Goal: Task Accomplishment & Management: Complete application form

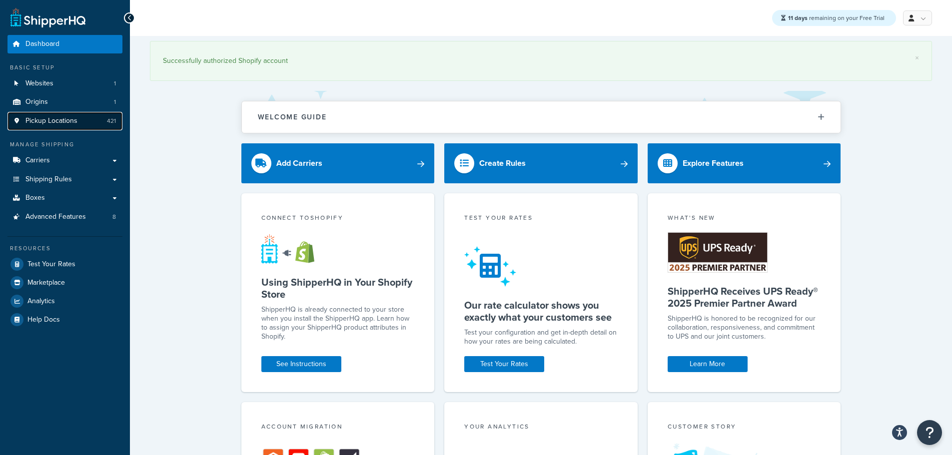
click at [58, 119] on span "Pickup Locations" at bounding box center [51, 121] width 52 height 8
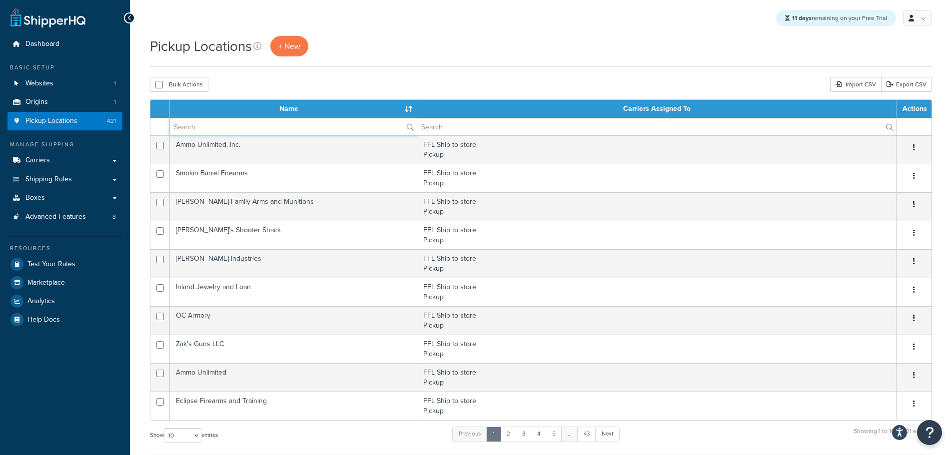
click at [222, 130] on input "text" at bounding box center [293, 126] width 247 height 17
type input "kress"
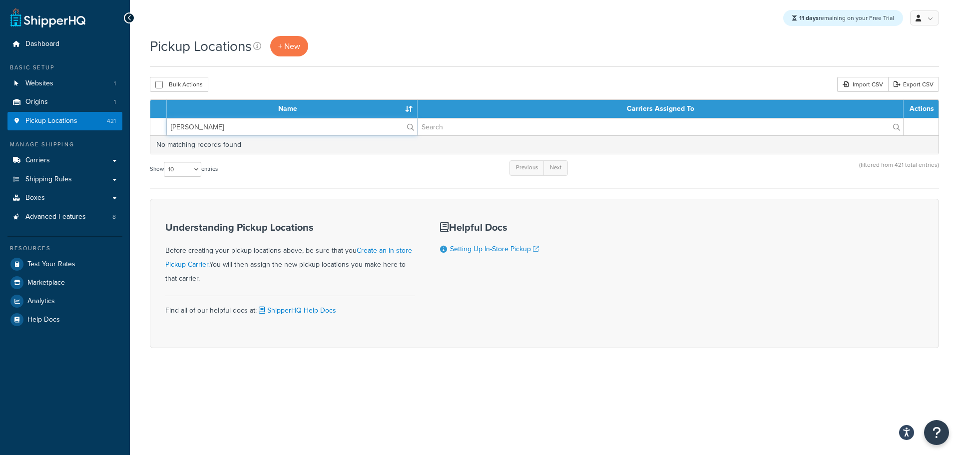
drag, startPoint x: 223, startPoint y: 126, endPoint x: 139, endPoint y: 125, distance: 83.9
click at [139, 125] on div "Pickup Locations + New Bulk Actions Duplicate Delete Import CSV Export CSV Cont…" at bounding box center [544, 209] width 829 height 347
click at [290, 42] on span "+ New" at bounding box center [289, 45] width 22 height 11
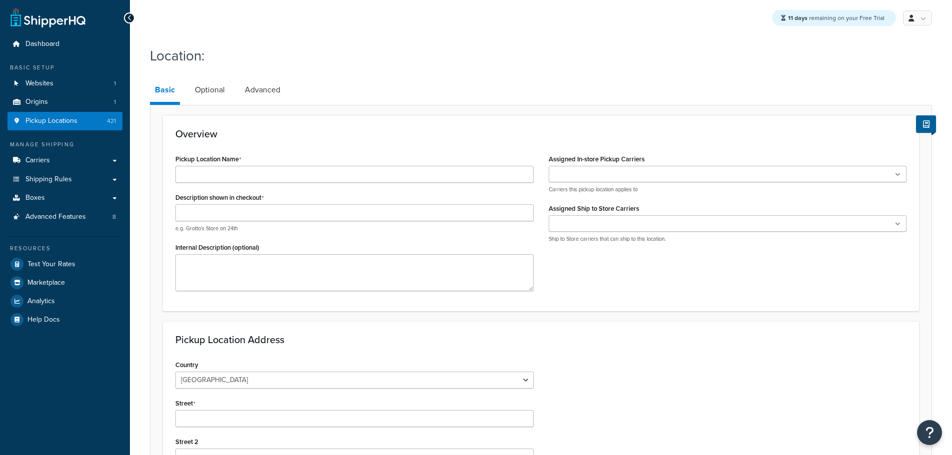
click at [249, 129] on h3 "Overview" at bounding box center [540, 133] width 731 height 11
click at [244, 173] on input "Pickup Location Name" at bounding box center [354, 174] width 358 height 17
type input "Kress Tech LLC"
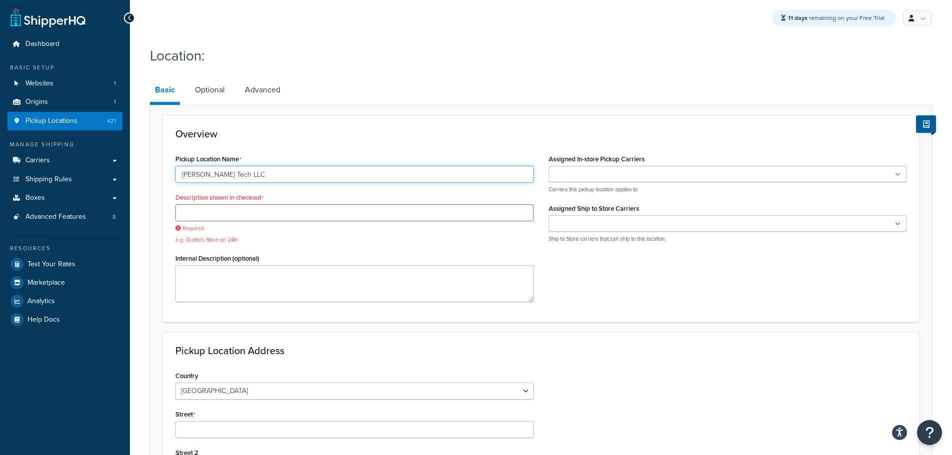
click at [212, 177] on input "Kress Tech LLC" at bounding box center [354, 174] width 358 height 17
click at [201, 209] on input "Description shown in checkout" at bounding box center [354, 212] width 358 height 17
paste input "Kress Tech LLC"
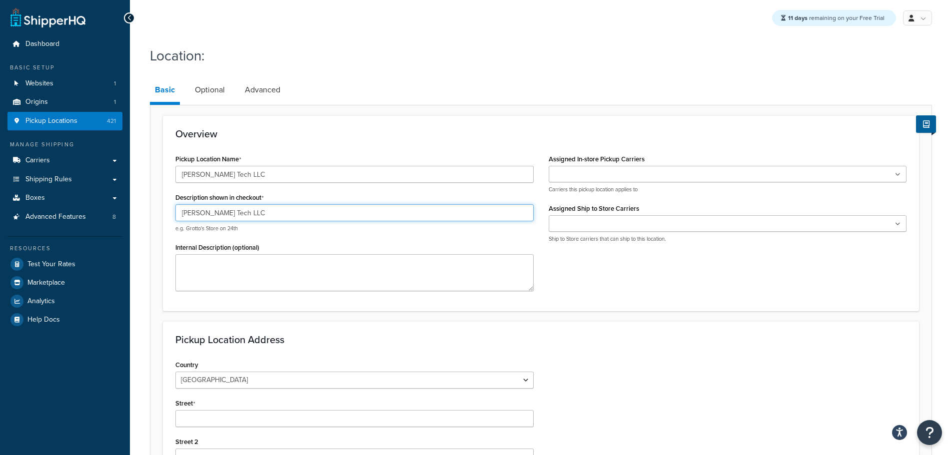
type input "Kress Tech LLC"
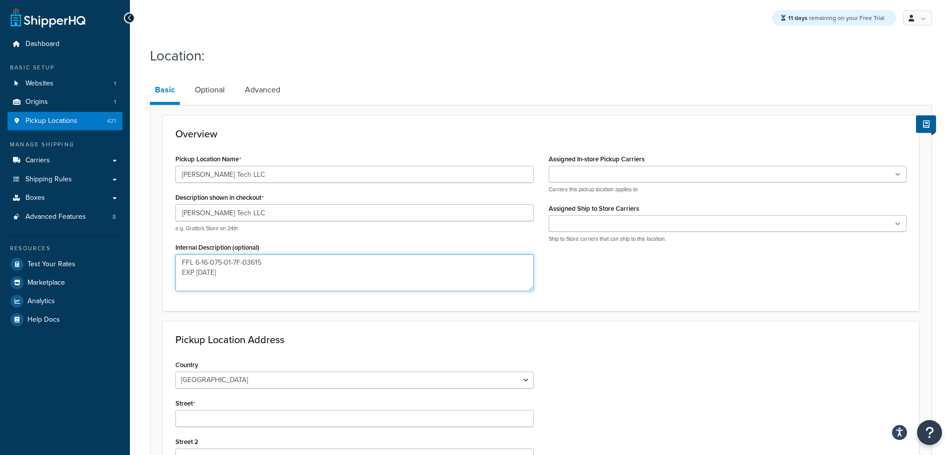
type textarea "FFL 6-16-075-01-7F-03615 EXP 06/01/2027"
click at [577, 173] on input "Assigned In-store Pickup Carriers" at bounding box center [595, 174] width 88 height 11
click at [602, 227] on input "Assigned Ship to Store Carriers" at bounding box center [595, 226] width 88 height 11
click at [607, 282] on div "Pickup Location Name Kress Tech LLC Description shown in checkout Kress Tech LL…" at bounding box center [541, 225] width 746 height 146
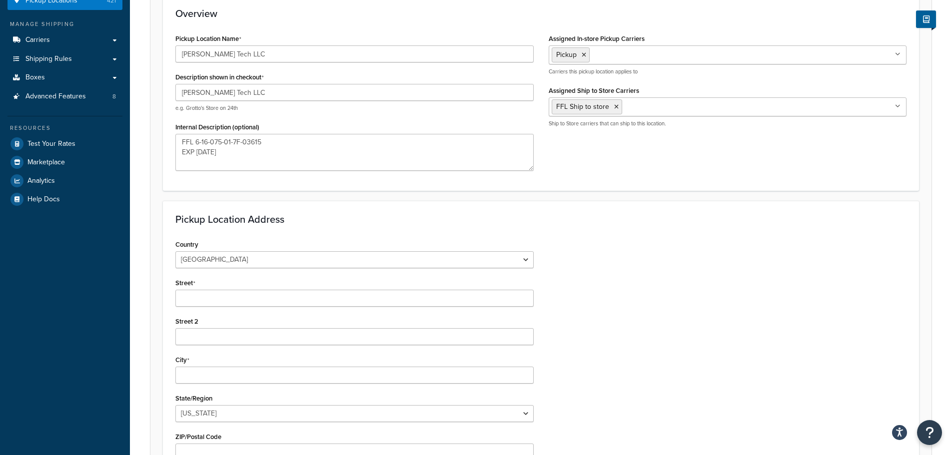
scroll to position [150, 0]
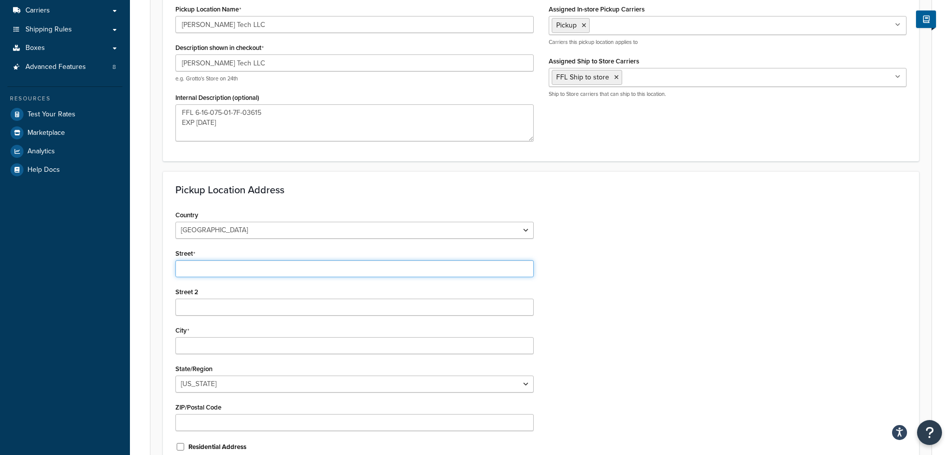
click at [294, 264] on input "Street" at bounding box center [354, 268] width 358 height 17
type input "722 A West Broadway"
type input "Fulton"
select select "32"
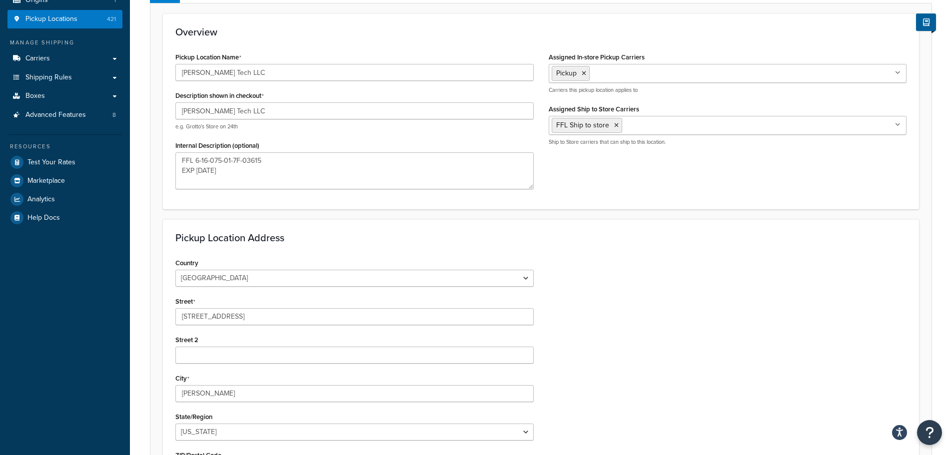
scroll to position [60, 0]
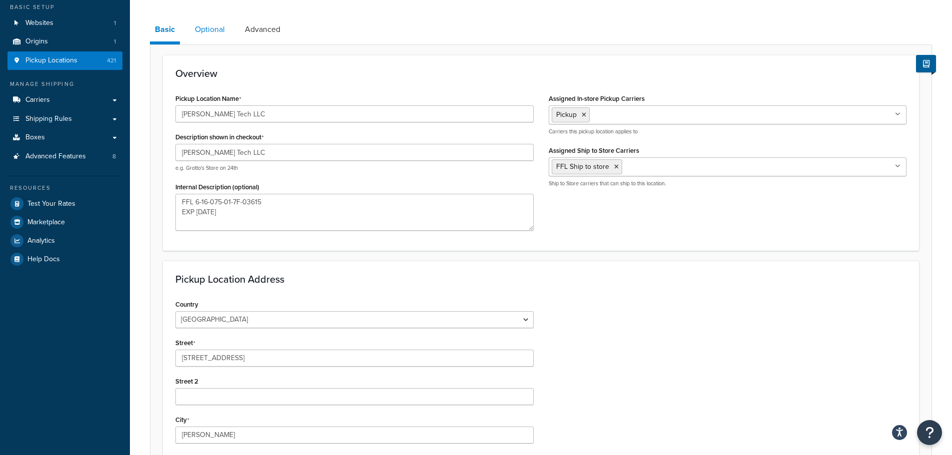
type input "13069"
click at [208, 24] on link "Optional" at bounding box center [210, 29] width 40 height 24
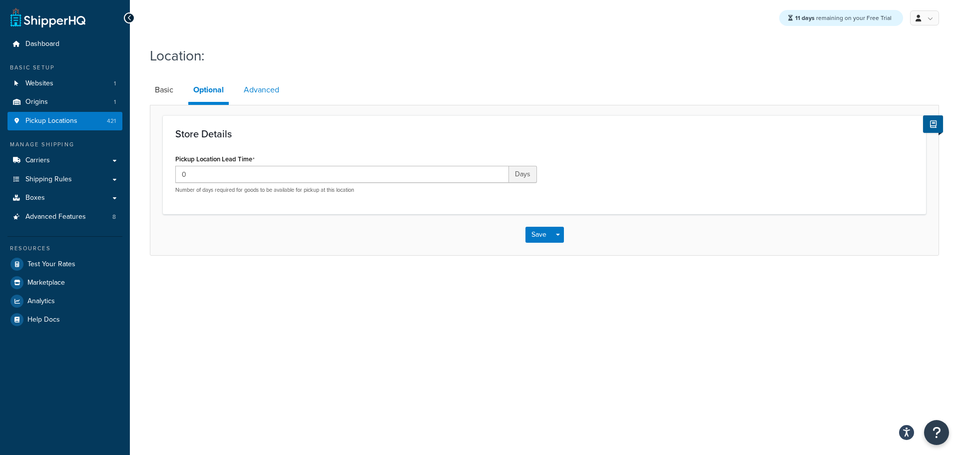
click at [266, 91] on link "Advanced" at bounding box center [261, 90] width 45 height 24
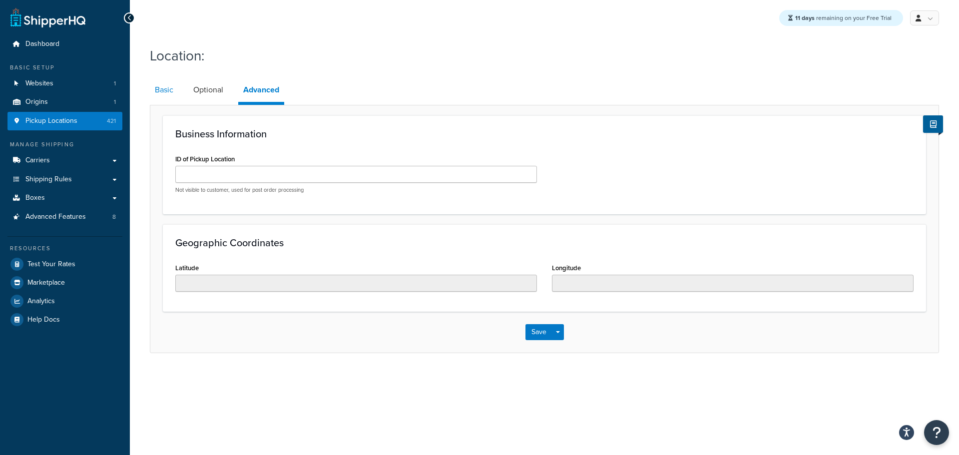
click at [162, 80] on link "Basic" at bounding box center [164, 90] width 28 height 24
select select "32"
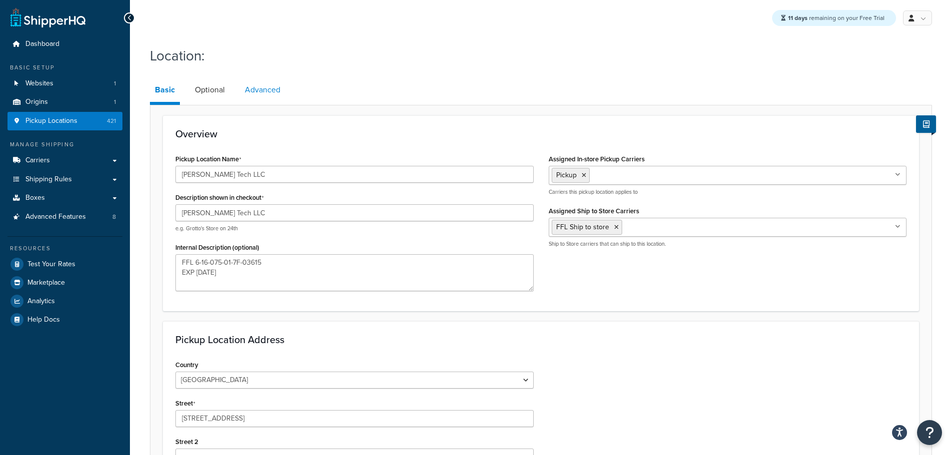
click at [262, 85] on link "Advanced" at bounding box center [262, 90] width 45 height 24
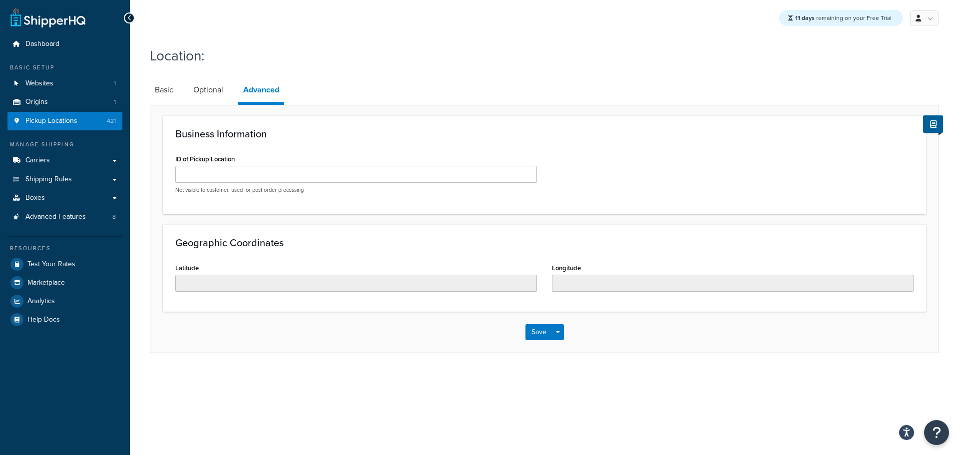
drag, startPoint x: 139, startPoint y: 83, endPoint x: 149, endPoint y: 83, distance: 10.0
click at [139, 83] on div "Location: Basic Optional Advanced Business Information ID of Pickup Location No…" at bounding box center [544, 209] width 829 height 337
click at [165, 86] on link "Basic" at bounding box center [164, 90] width 28 height 24
select select "32"
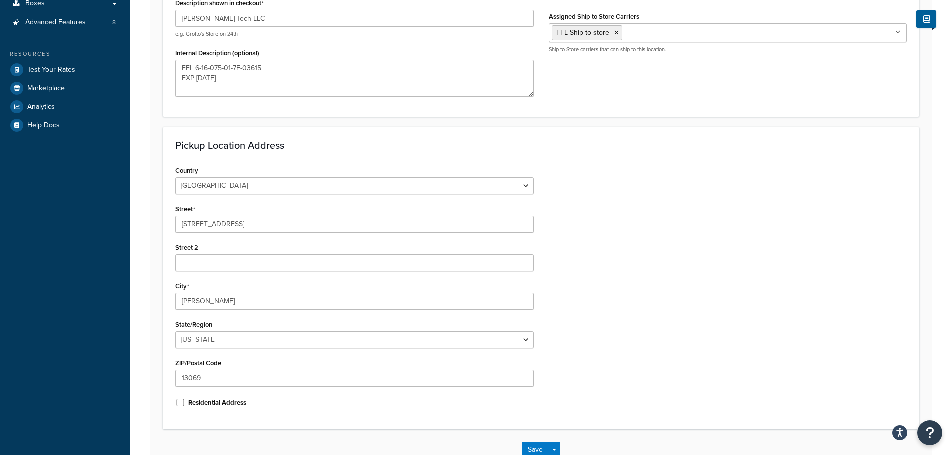
scroll to position [200, 0]
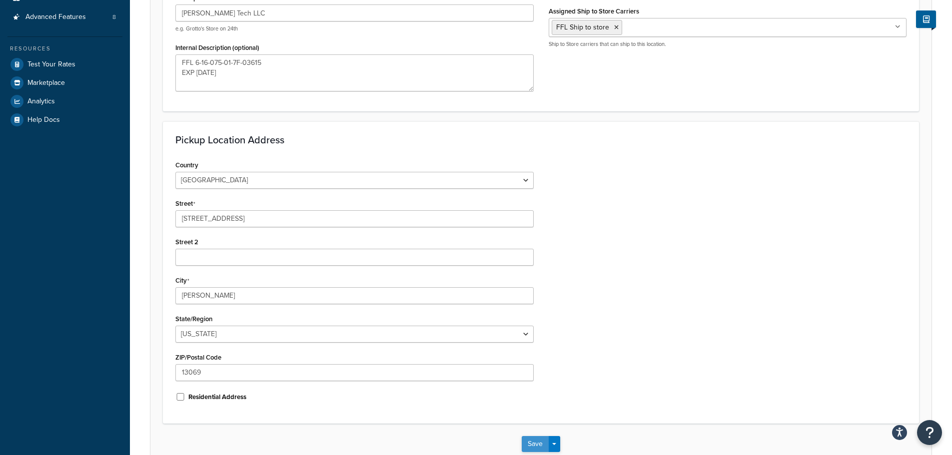
click at [530, 444] on button "Save" at bounding box center [534, 444] width 27 height 16
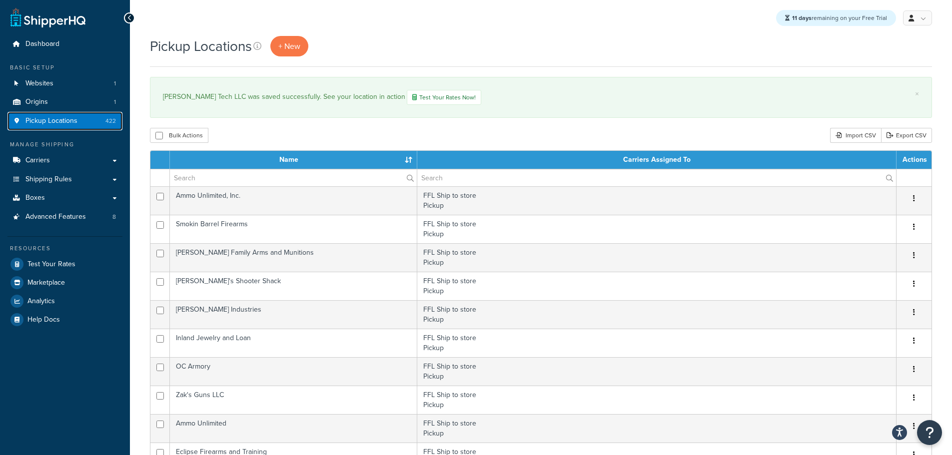
click at [66, 123] on span "Pickup Locations" at bounding box center [51, 121] width 52 height 8
